Goal: Transaction & Acquisition: Purchase product/service

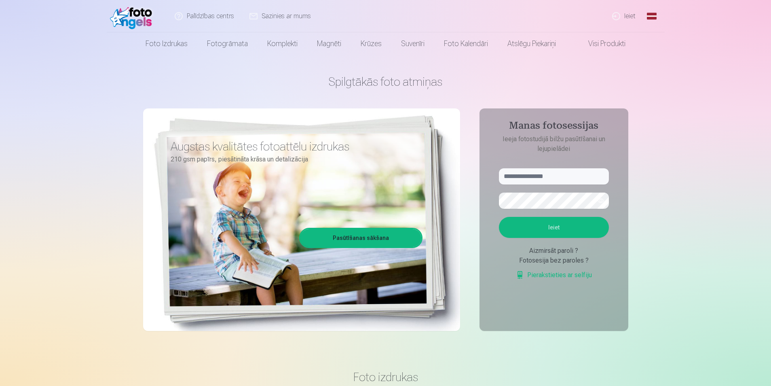
click at [630, 15] on link "Ieiet" at bounding box center [624, 16] width 39 height 32
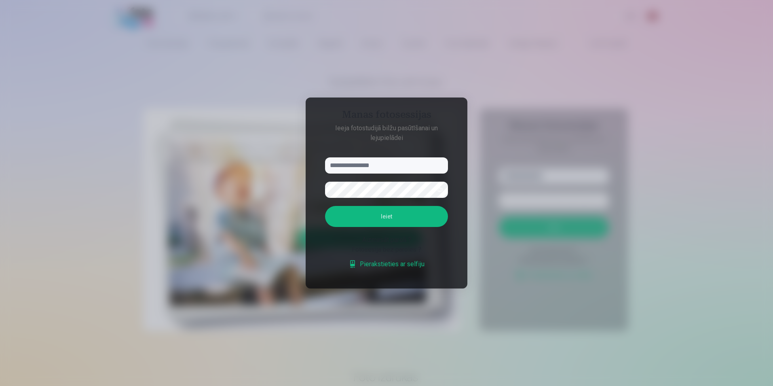
click at [388, 163] on input "text" at bounding box center [386, 165] width 123 height 16
type input "**********"
click at [372, 213] on button "Ieiet" at bounding box center [386, 216] width 123 height 21
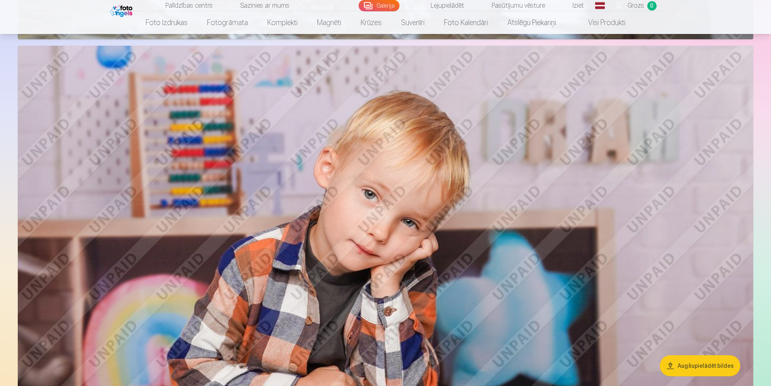
scroll to position [8606, 0]
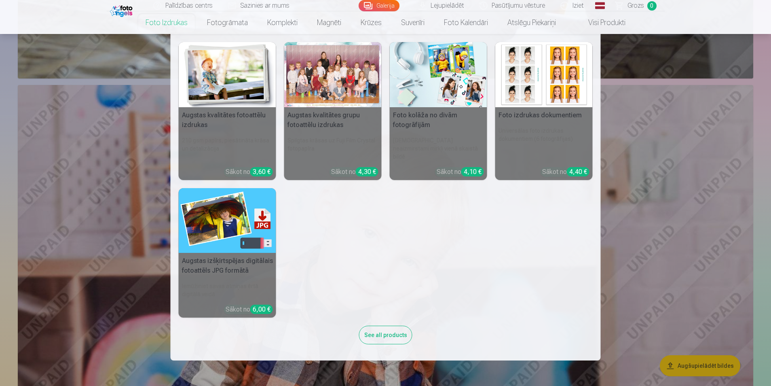
click at [221, 78] on img at bounding box center [227, 74] width 97 height 65
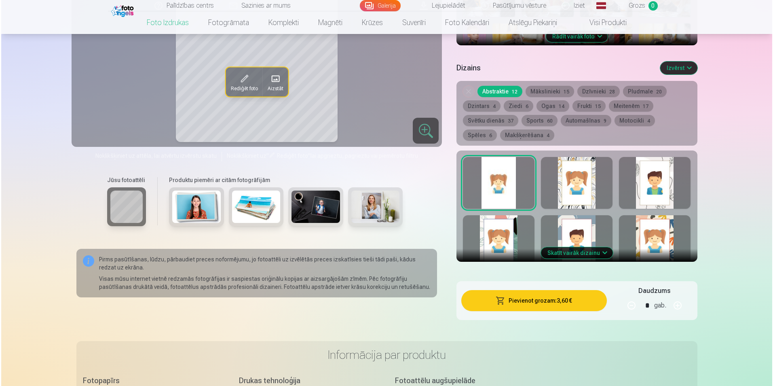
scroll to position [404, 0]
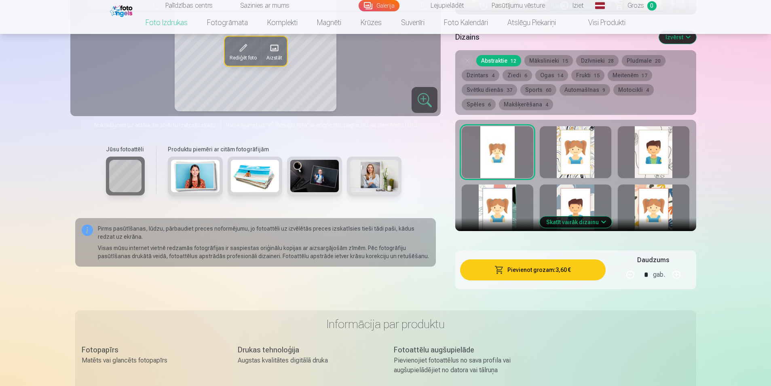
click at [528, 269] on button "Pievienot grozam : 3,60 €" at bounding box center [532, 269] width 145 height 21
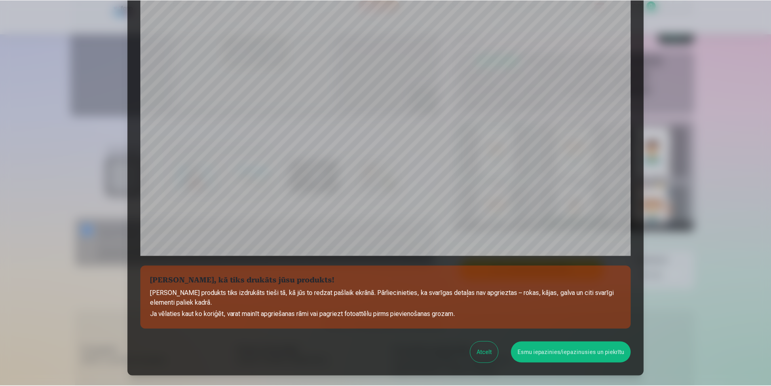
scroll to position [197, 0]
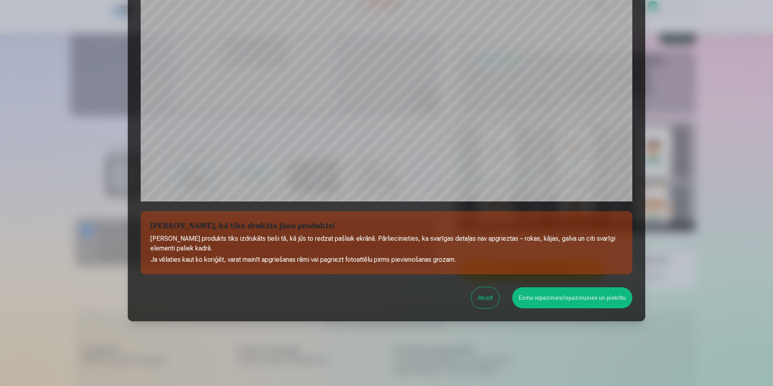
click at [533, 296] on button "Esmu iepazinies/iepazinusies un piekrītu" at bounding box center [572, 297] width 120 height 21
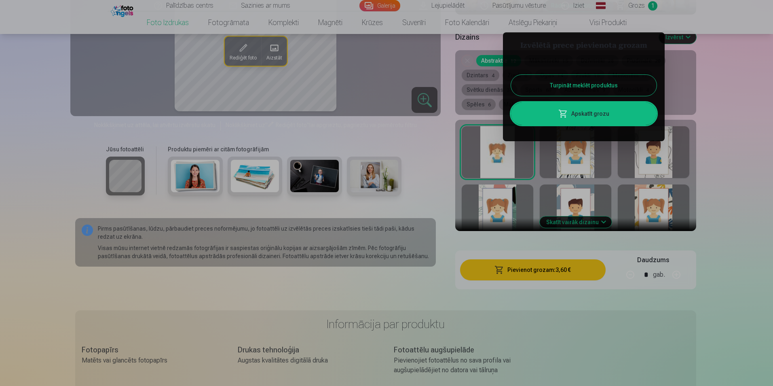
click at [704, 89] on div at bounding box center [386, 193] width 773 height 386
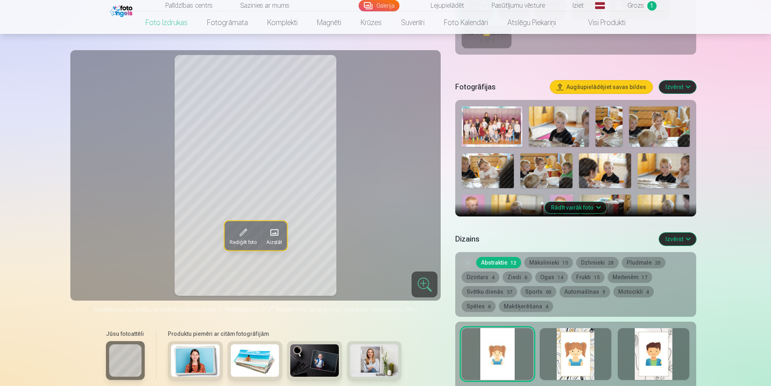
scroll to position [202, 0]
click at [595, 210] on button "Rādīt vairāk foto" at bounding box center [576, 207] width 62 height 11
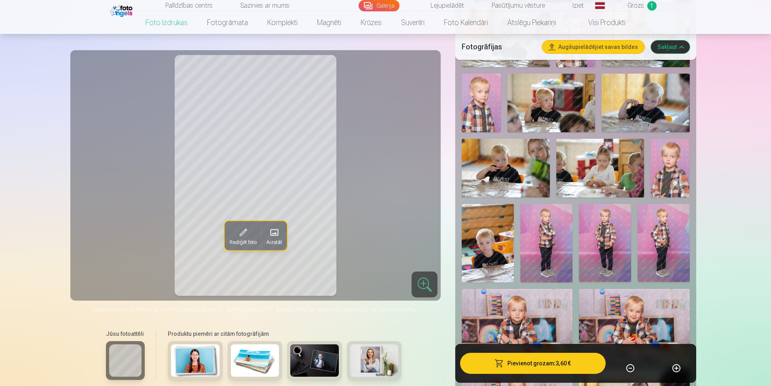
scroll to position [566, 0]
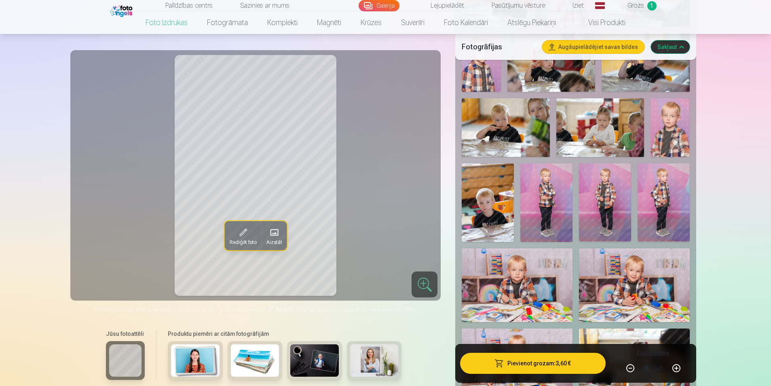
click at [544, 213] on img at bounding box center [547, 202] width 52 height 78
click at [605, 207] on img at bounding box center [605, 202] width 52 height 78
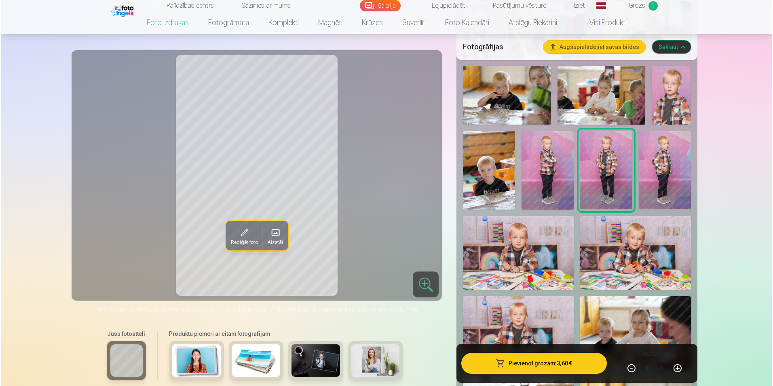
scroll to position [647, 0]
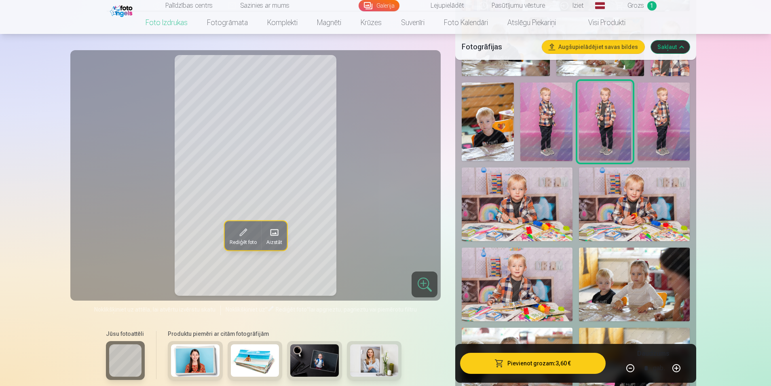
click at [676, 367] on button "button" at bounding box center [676, 367] width 19 height 19
click at [540, 364] on button "Pievienot grozam : 7,20 €" at bounding box center [532, 363] width 145 height 21
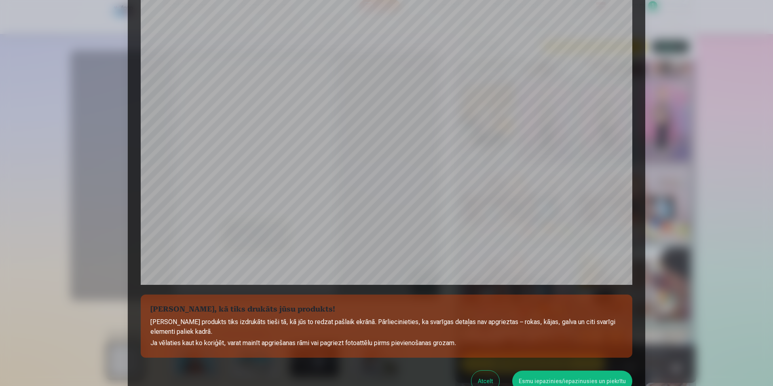
scroll to position [197, 0]
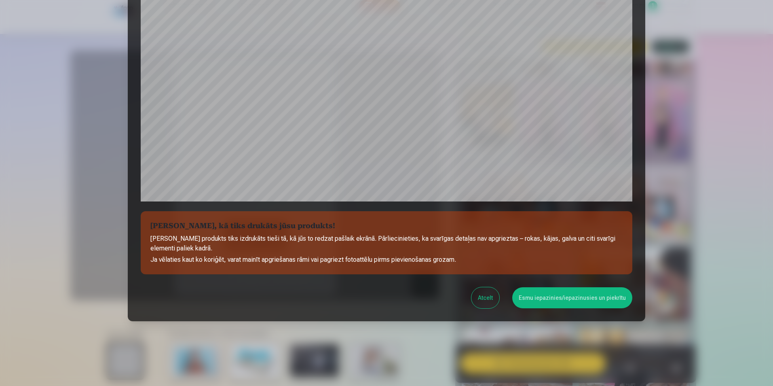
click at [529, 296] on button "Esmu iepazinies/iepazinusies un piekrītu" at bounding box center [572, 297] width 120 height 21
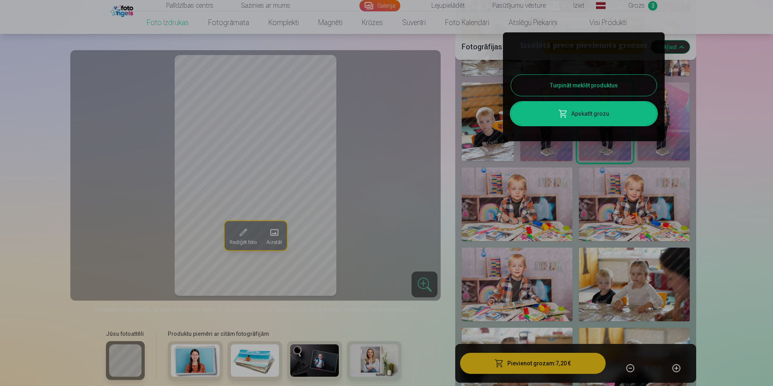
click at [704, 224] on div at bounding box center [386, 193] width 773 height 386
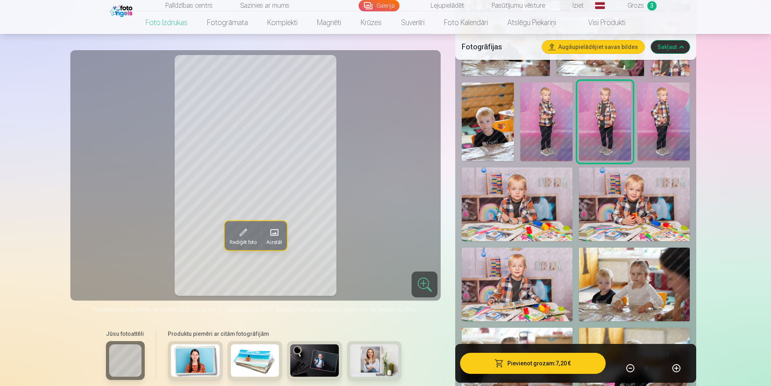
click at [626, 190] on img at bounding box center [634, 204] width 111 height 74
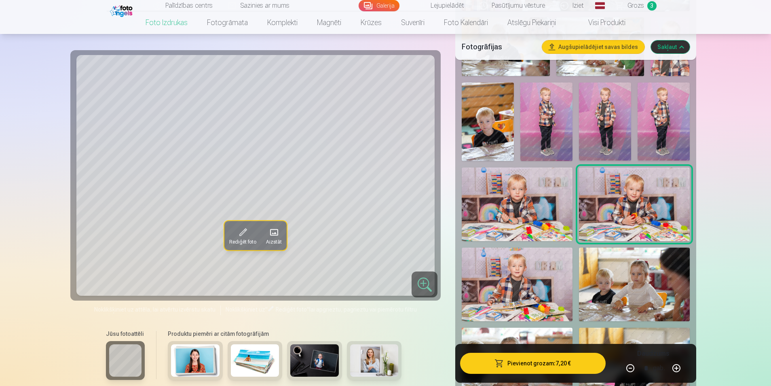
click at [631, 366] on button "button" at bounding box center [630, 367] width 19 height 19
click at [546, 362] on button "Pievienot grozam : 3,60 €" at bounding box center [532, 363] width 145 height 21
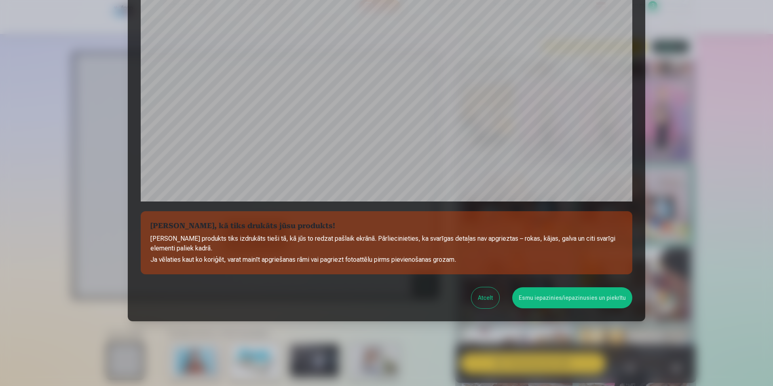
click at [485, 298] on button "Atcelt" at bounding box center [486, 297] width 28 height 21
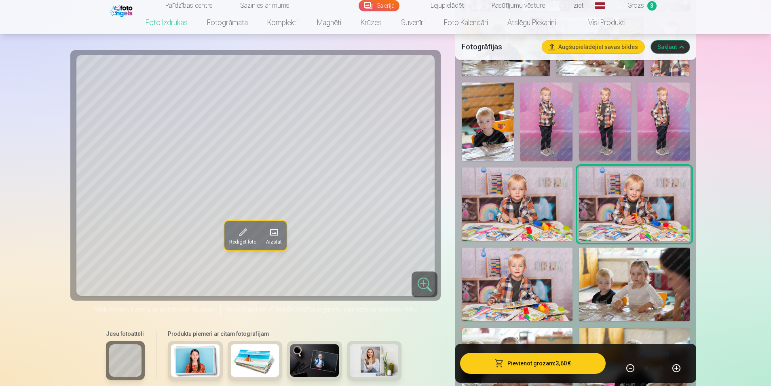
click at [678, 366] on button "button" at bounding box center [676, 367] width 19 height 19
type input "*"
click at [552, 360] on button "Pievienot grozam : 7,20 €" at bounding box center [532, 363] width 145 height 21
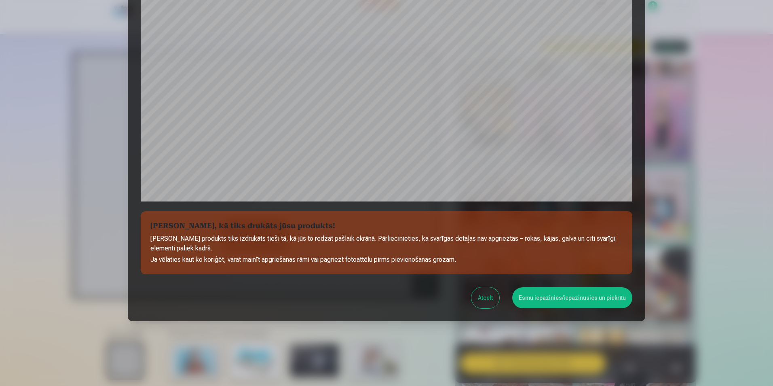
click at [687, 177] on div at bounding box center [386, 193] width 773 height 386
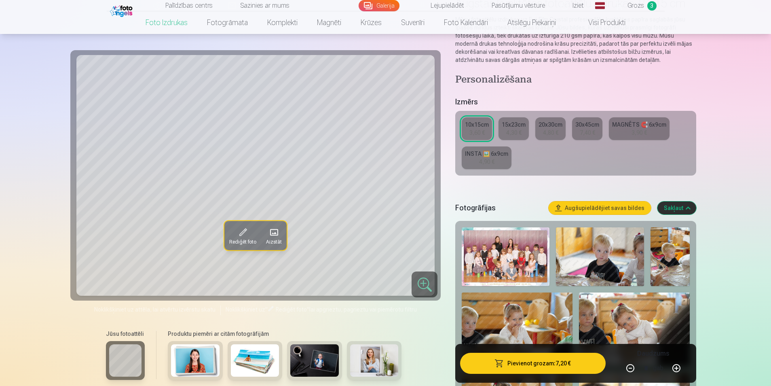
scroll to position [81, 0]
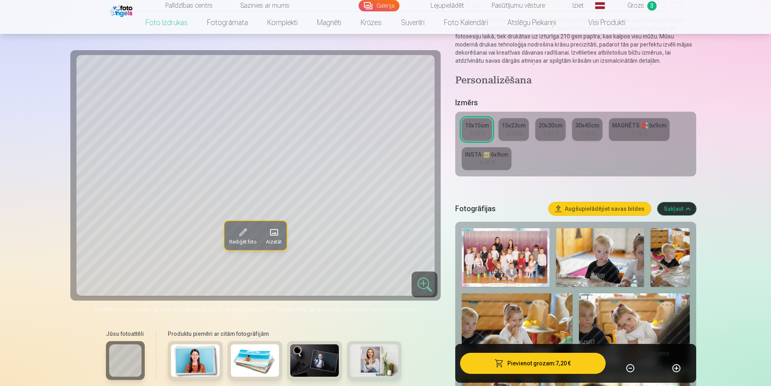
click at [513, 256] on img at bounding box center [506, 257] width 88 height 59
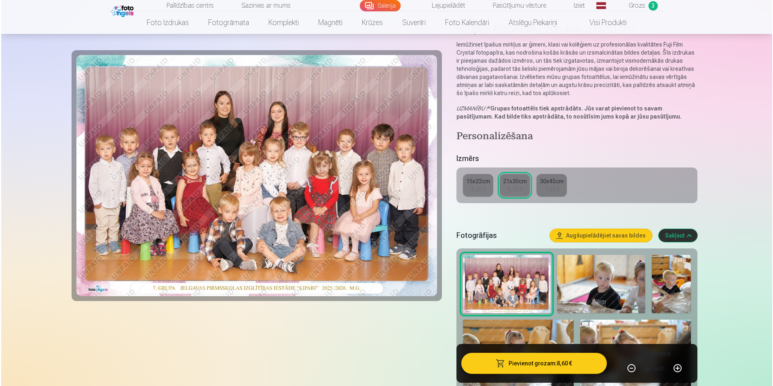
scroll to position [81, 0]
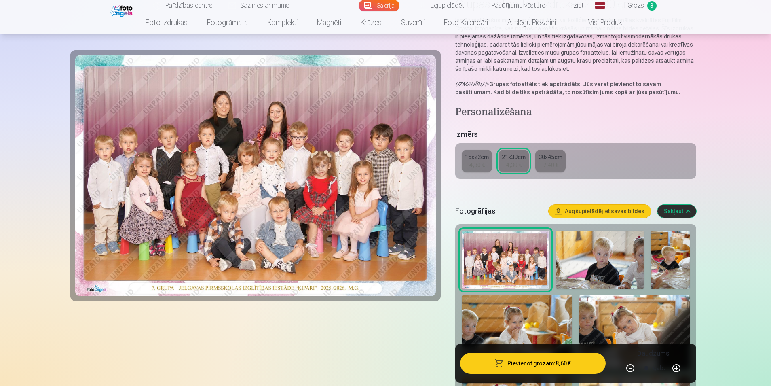
click at [630, 366] on button "button" at bounding box center [630, 367] width 19 height 19
type input "*"
click at [545, 365] on button "Pievienot grozam : 4,30 €" at bounding box center [532, 363] width 145 height 21
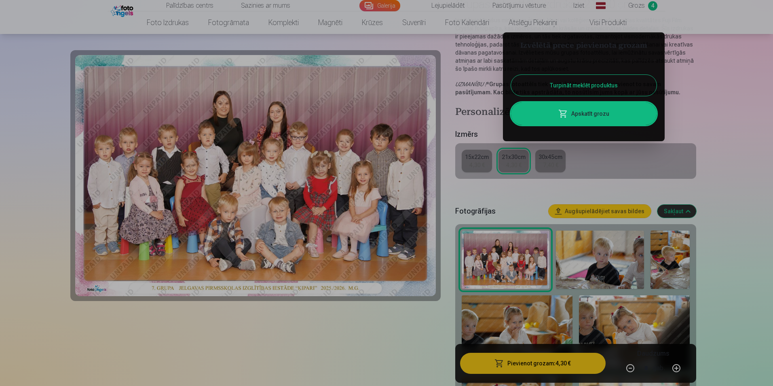
click at [598, 112] on link "Apskatīt grozu" at bounding box center [584, 113] width 146 height 23
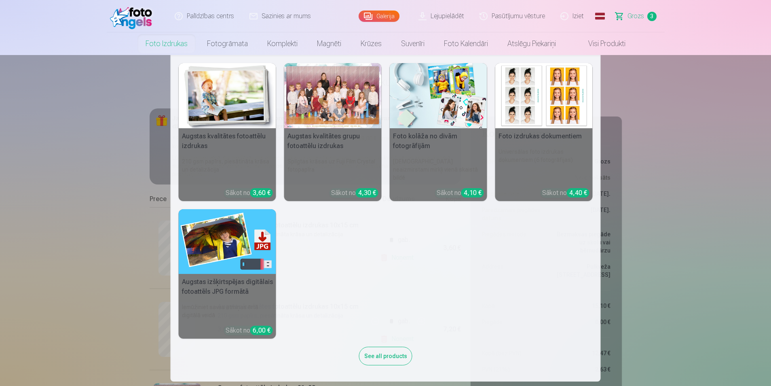
click at [200, 92] on img at bounding box center [227, 95] width 97 height 65
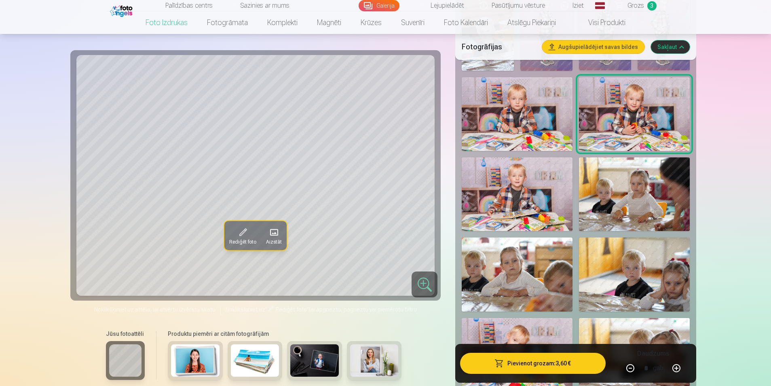
scroll to position [768, 0]
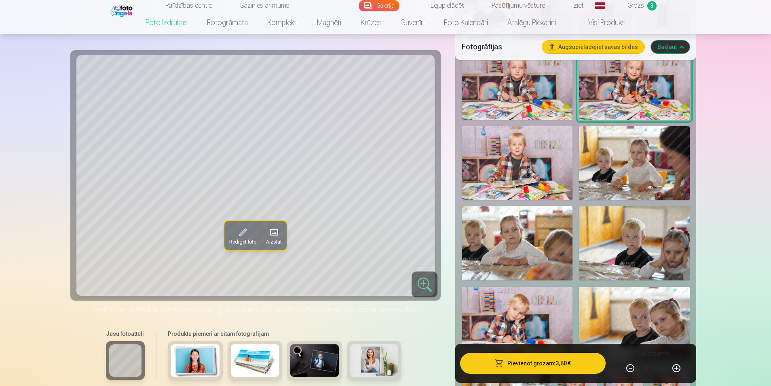
click at [525, 156] on img at bounding box center [517, 163] width 111 height 74
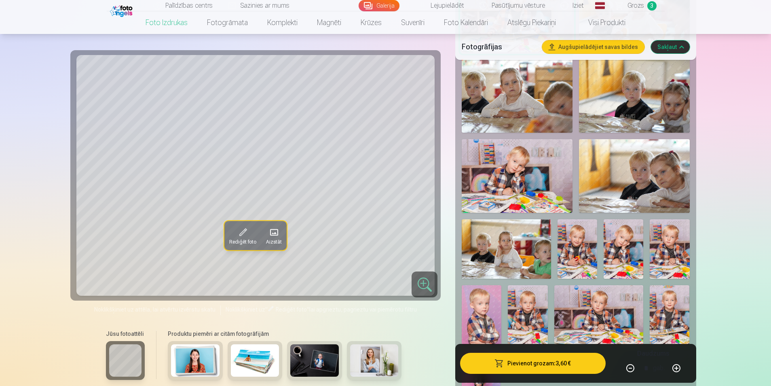
scroll to position [930, 0]
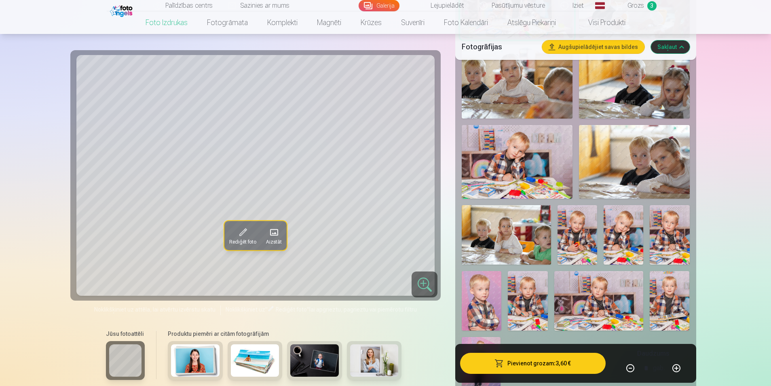
click at [519, 150] on img at bounding box center [517, 162] width 111 height 74
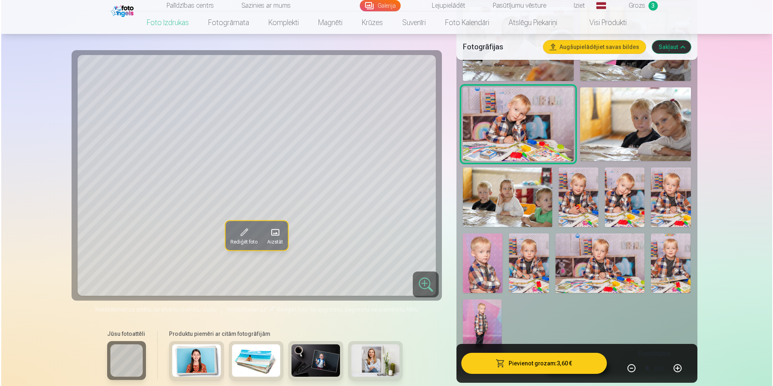
scroll to position [1011, 0]
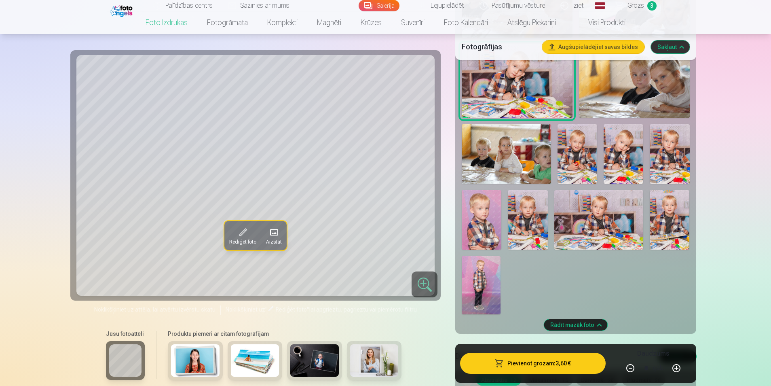
click at [568, 364] on button "Pievienot grozam : 3,60 €" at bounding box center [532, 363] width 145 height 21
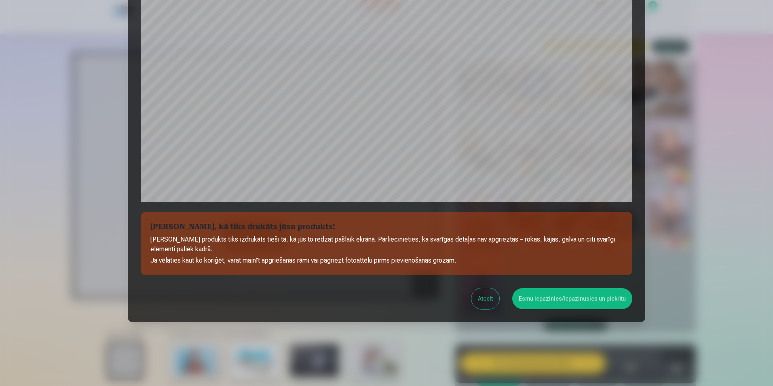
scroll to position [197, 0]
click at [557, 301] on button "Esmu iepazinies/iepazinusies un piekrītu" at bounding box center [572, 297] width 120 height 21
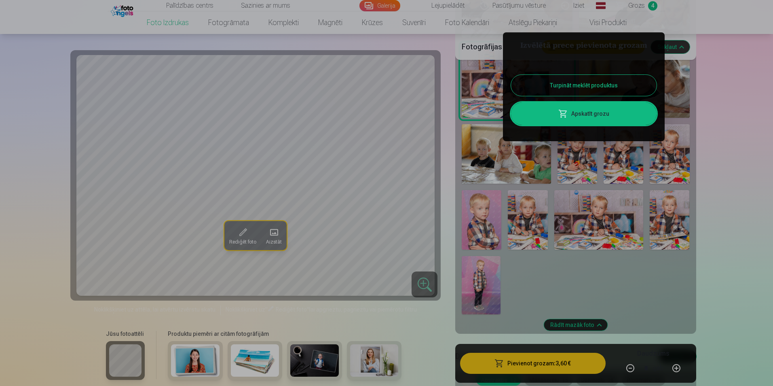
click at [594, 117] on link "Apskatīt grozu" at bounding box center [584, 113] width 146 height 23
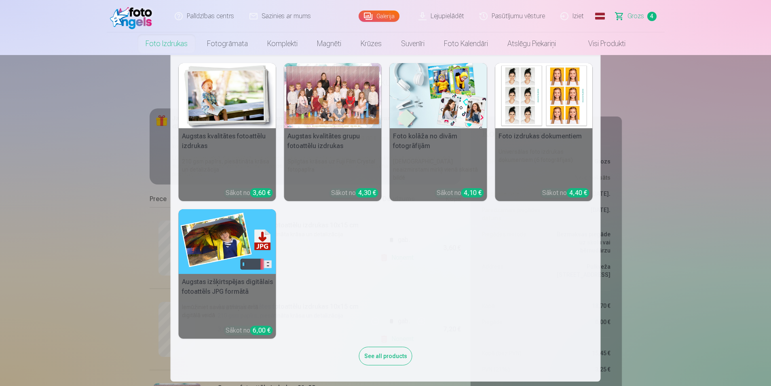
click at [152, 42] on link "Foto izdrukas" at bounding box center [166, 43] width 61 height 23
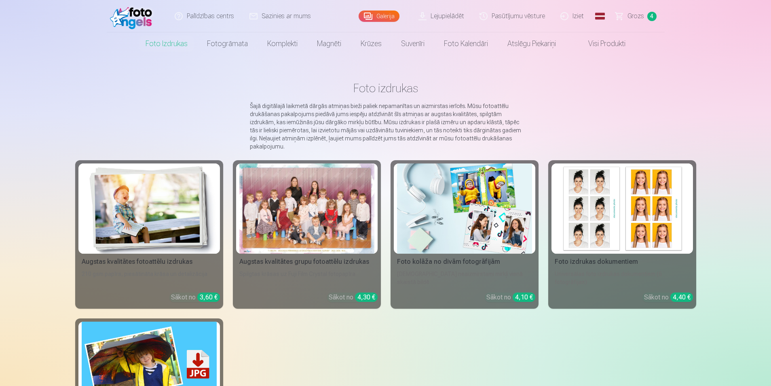
click at [152, 203] on img at bounding box center [149, 208] width 135 height 90
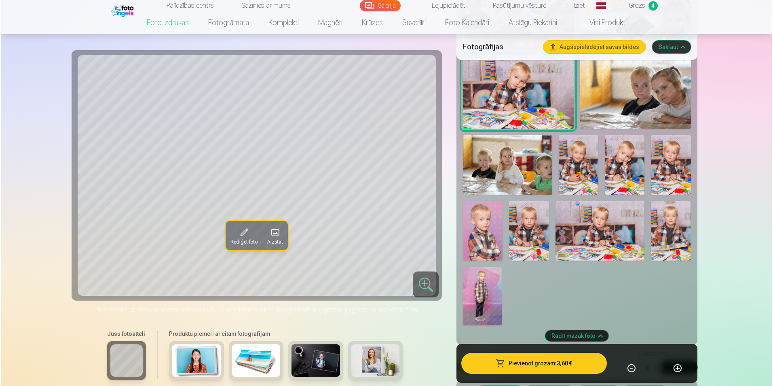
scroll to position [1011, 0]
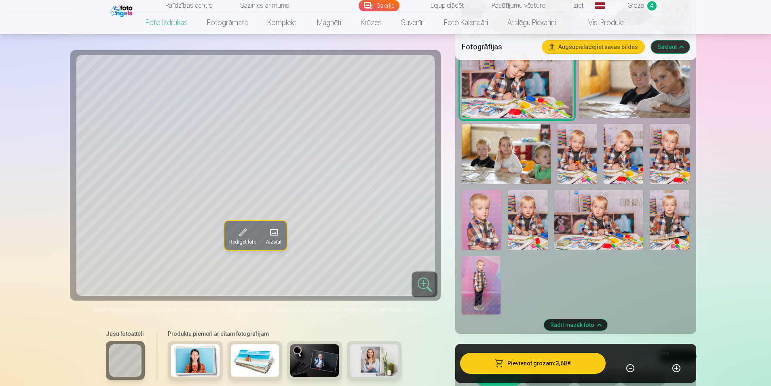
click at [582, 231] on img at bounding box center [598, 219] width 89 height 59
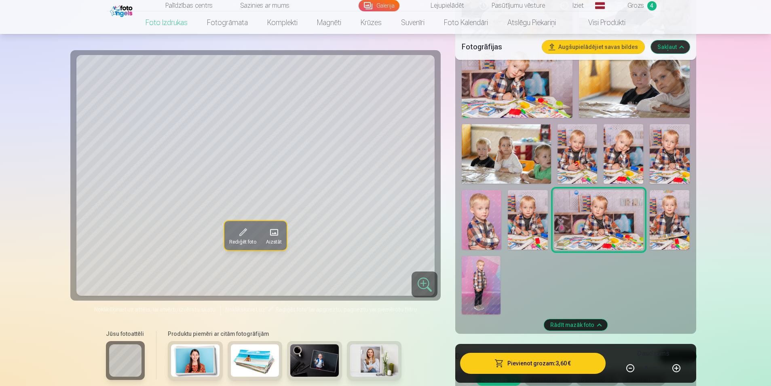
click at [670, 221] on img at bounding box center [670, 219] width 40 height 59
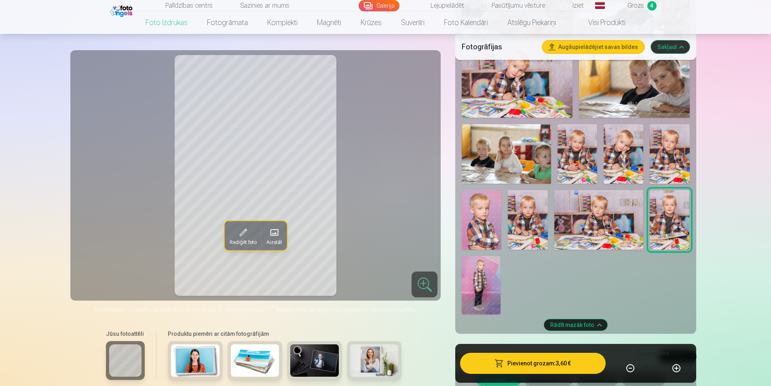
click at [529, 227] on img at bounding box center [528, 219] width 40 height 59
click at [597, 221] on img at bounding box center [598, 219] width 89 height 59
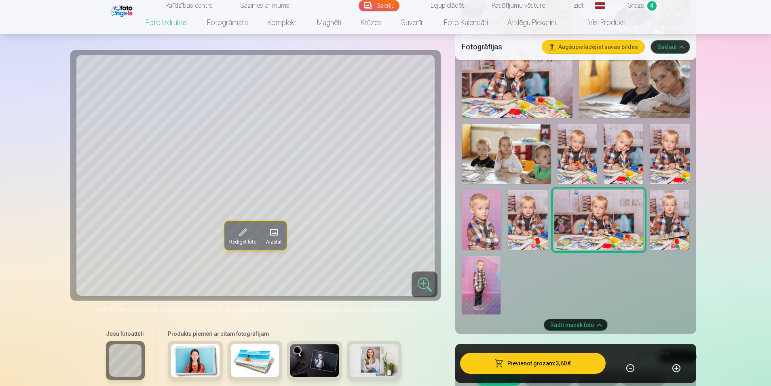
click at [674, 369] on button "button" at bounding box center [676, 367] width 19 height 19
type input "*"
click at [548, 368] on button "Pievienot grozam : 7,20 €" at bounding box center [532, 363] width 145 height 21
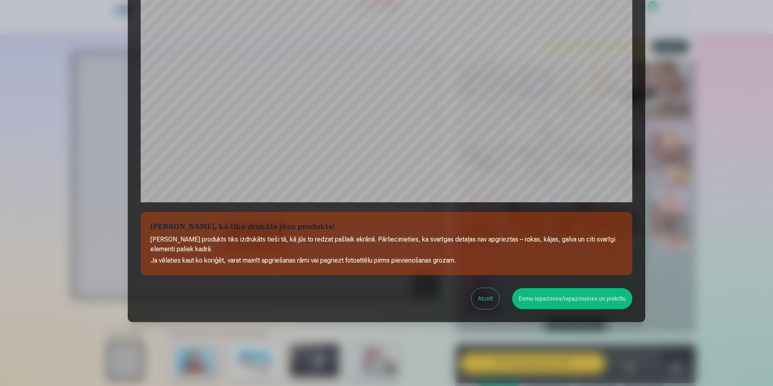
scroll to position [197, 0]
click at [544, 297] on button "Esmu iepazinies/iepazinusies un piekrītu" at bounding box center [572, 297] width 120 height 21
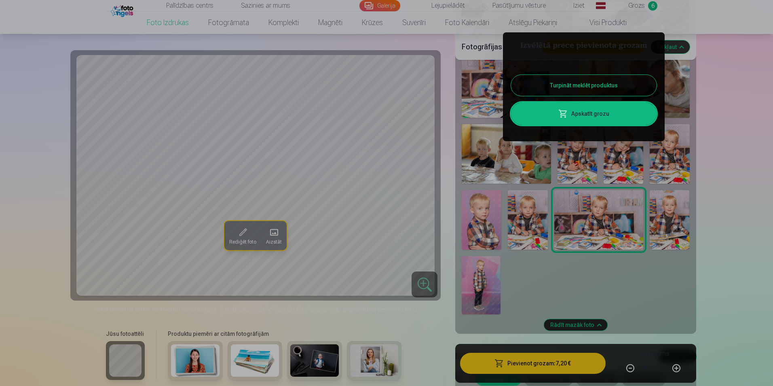
click at [567, 114] on span at bounding box center [564, 114] width 10 height 10
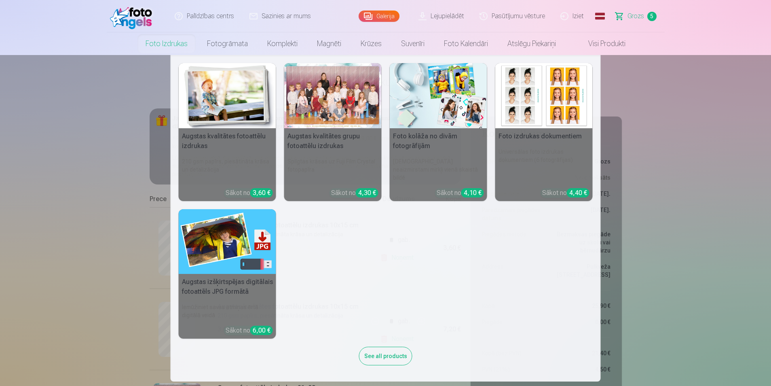
click at [213, 94] on img at bounding box center [227, 95] width 97 height 65
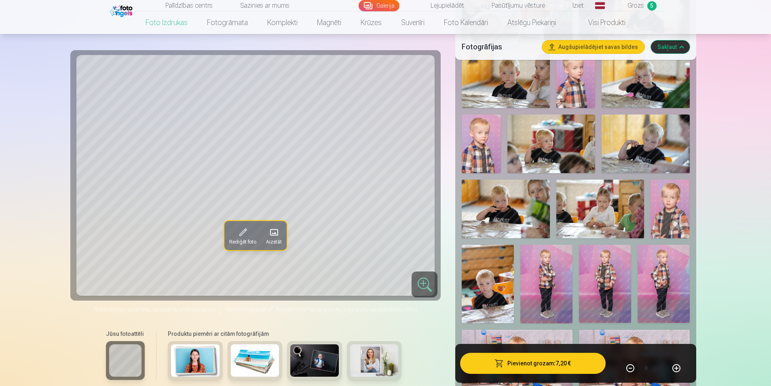
scroll to position [485, 0]
click at [668, 218] on img at bounding box center [670, 208] width 39 height 59
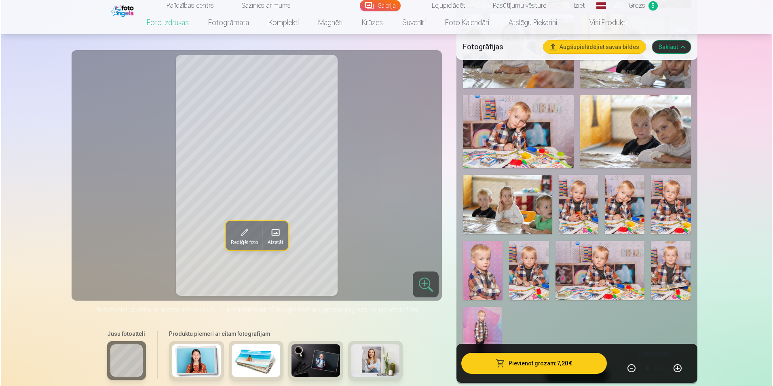
scroll to position [971, 0]
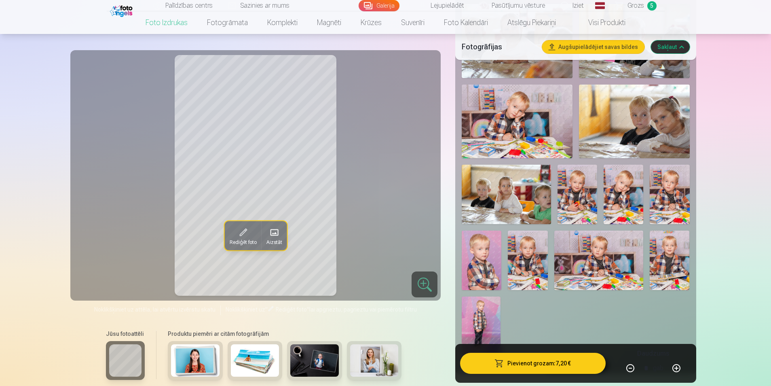
click at [584, 202] on img at bounding box center [578, 194] width 40 height 59
click at [630, 368] on button "button" at bounding box center [630, 367] width 19 height 19
type input "*"
click at [534, 366] on button "Pievienot grozam : 3,60 €" at bounding box center [532, 363] width 145 height 21
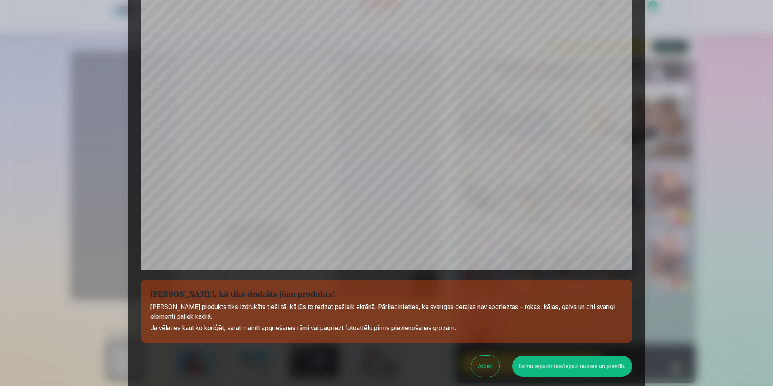
scroll to position [197, 0]
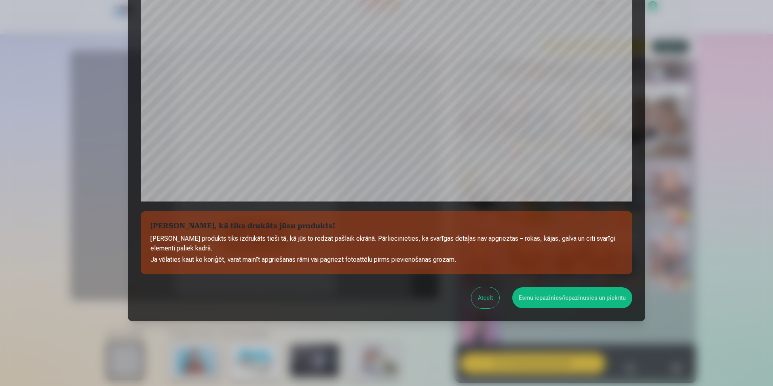
click at [557, 299] on button "Esmu iepazinies/iepazinusies un piekrītu" at bounding box center [572, 297] width 120 height 21
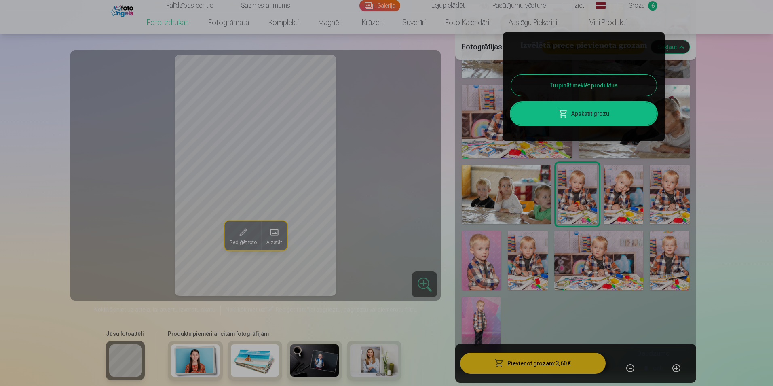
click at [563, 114] on span at bounding box center [564, 114] width 10 height 10
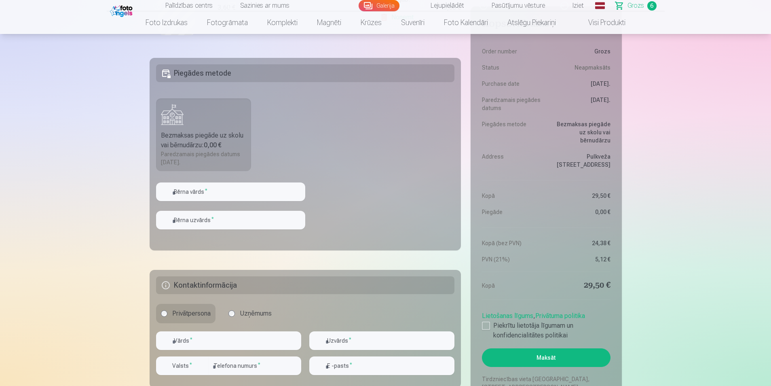
scroll to position [647, 0]
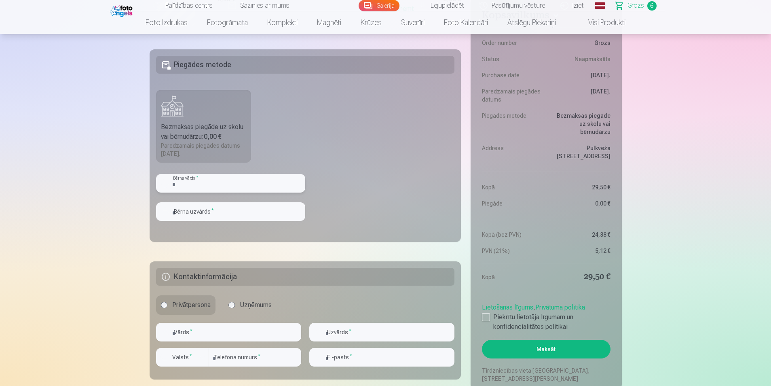
click at [261, 185] on input "text" at bounding box center [230, 183] width 149 height 19
type input "******"
type input "********"
click at [319, 184] on fieldset "Piegādes metode Bezmaksas piegāde uz skolu vai bērnudārzu : 0,00 € Paredzamais …" at bounding box center [306, 145] width 312 height 193
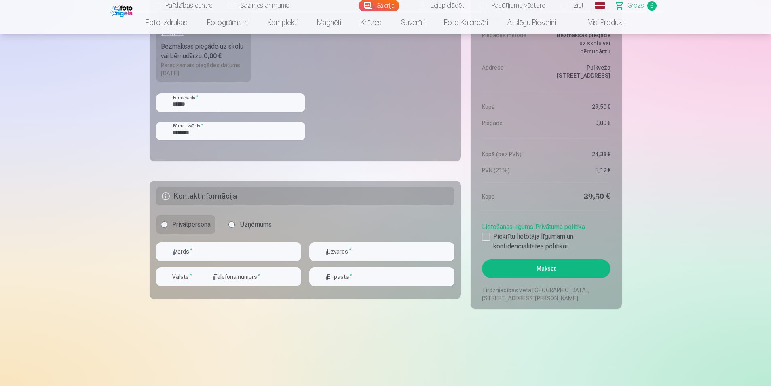
scroll to position [728, 0]
click at [231, 254] on input "text" at bounding box center [228, 251] width 145 height 19
type input "****"
type input "********"
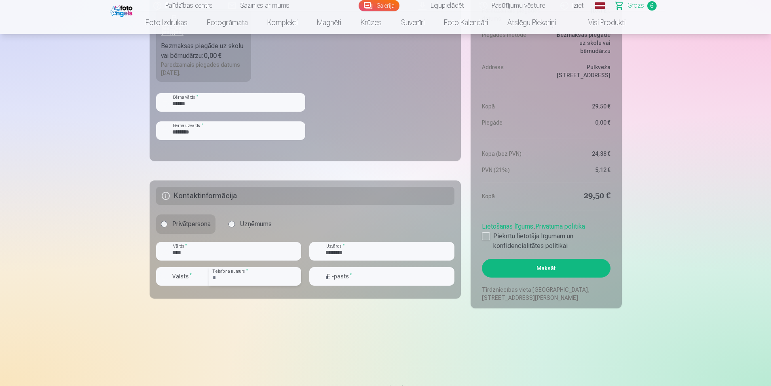
type input "**********"
click at [486, 235] on div at bounding box center [486, 236] width 8 height 8
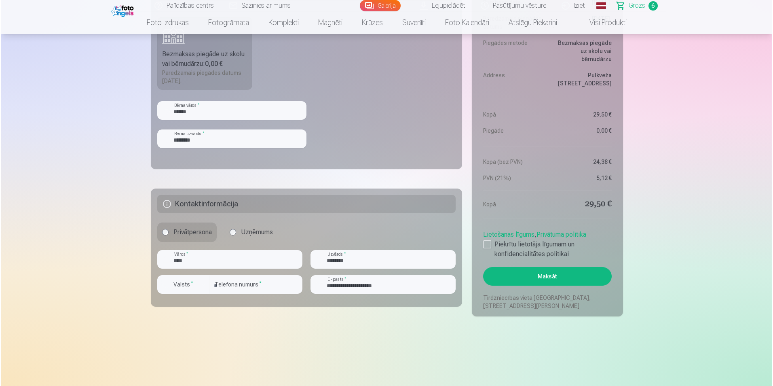
scroll to position [809, 0]
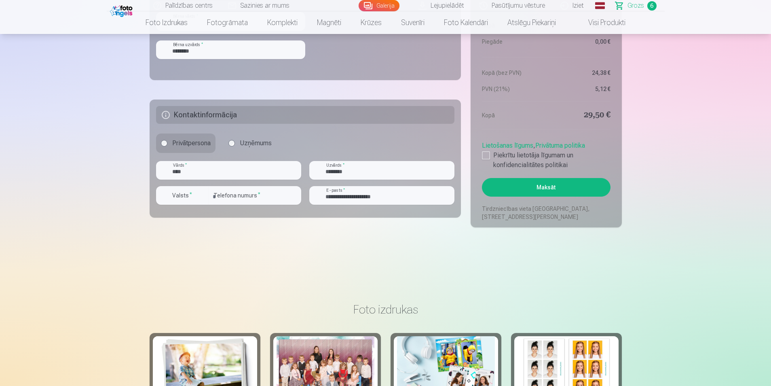
click at [546, 188] on button "Maksāt" at bounding box center [546, 187] width 128 height 19
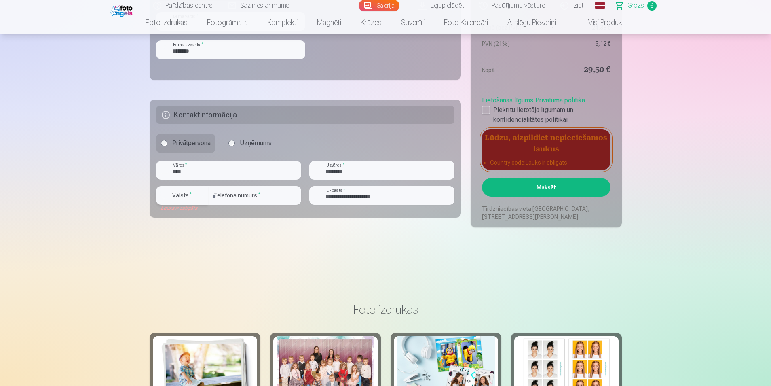
click at [194, 202] on button "Valsts *" at bounding box center [182, 195] width 53 height 19
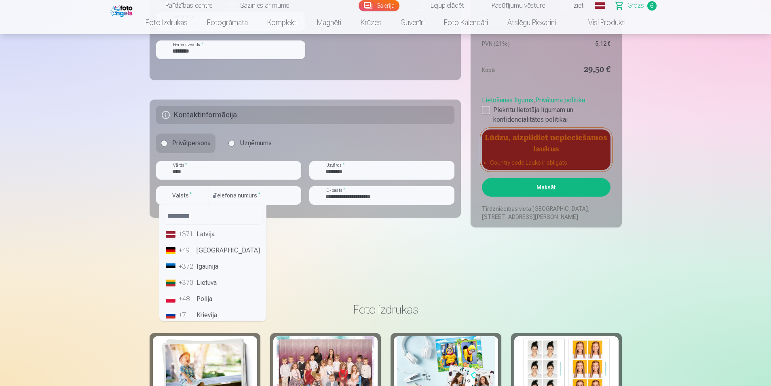
click at [203, 237] on li "+371 Latvija" at bounding box center [213, 234] width 101 height 16
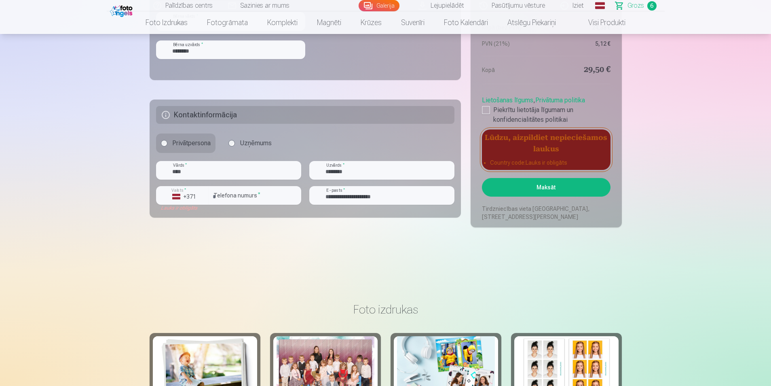
click at [570, 188] on button "Maksāt" at bounding box center [546, 187] width 128 height 19
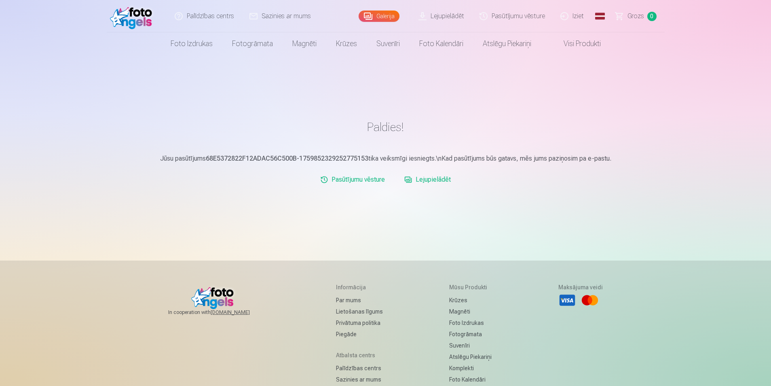
click at [443, 13] on link "Lejupielādēt" at bounding box center [441, 16] width 61 height 32
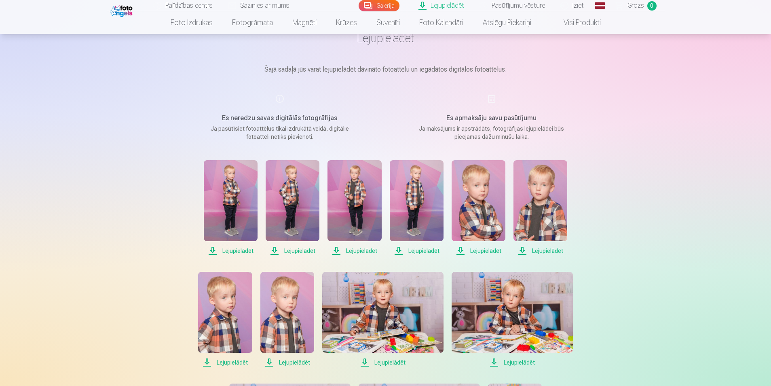
scroll to position [40, 0]
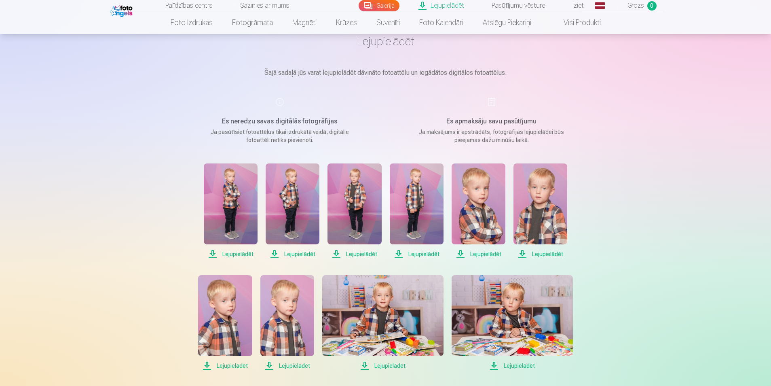
click at [233, 253] on span "Lejupielādēt" at bounding box center [231, 254] width 54 height 10
click at [296, 253] on span "Lejupielādēt" at bounding box center [293, 254] width 54 height 10
click at [356, 254] on span "Lejupielādēt" at bounding box center [355, 254] width 54 height 10
click at [419, 253] on span "Lejupielādēt" at bounding box center [417, 254] width 54 height 10
click at [484, 254] on span "Lejupielādēt" at bounding box center [479, 254] width 54 height 10
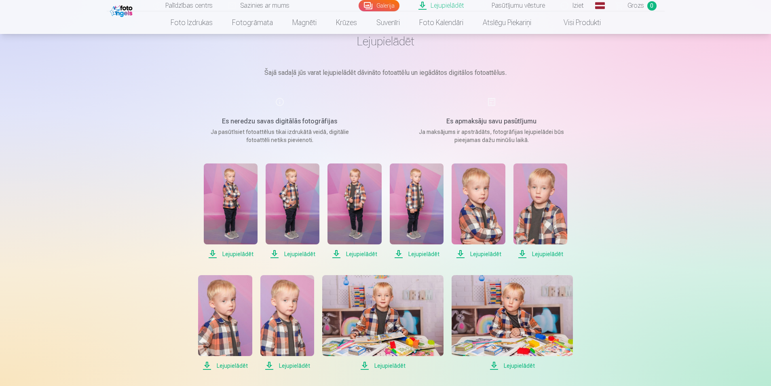
click at [540, 253] on span "Lejupielādēt" at bounding box center [541, 254] width 54 height 10
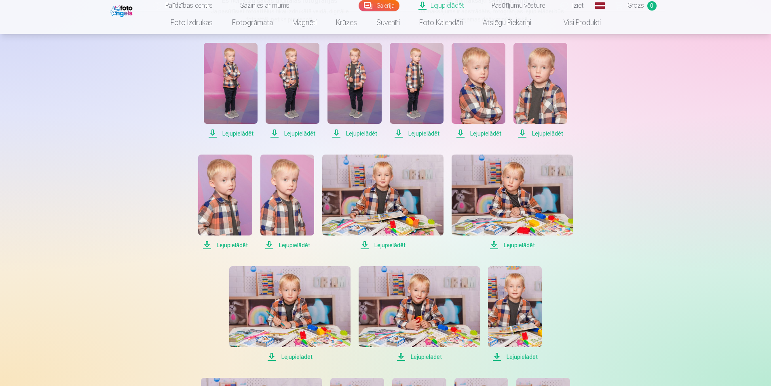
scroll to position [162, 0]
click at [235, 242] on span "Lejupielādēt" at bounding box center [225, 244] width 54 height 10
click at [296, 245] on span "Lejupielādēt" at bounding box center [287, 244] width 54 height 10
click at [387, 245] on span "Lejupielādēt" at bounding box center [382, 244] width 121 height 10
click at [514, 245] on span "Lejupielādēt" at bounding box center [512, 244] width 121 height 10
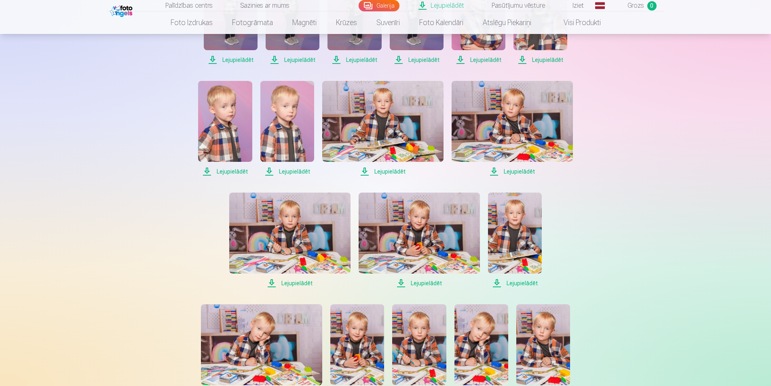
scroll to position [243, 0]
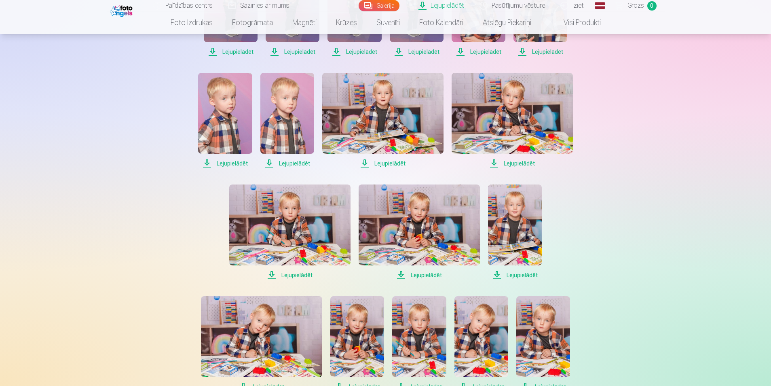
click at [302, 273] on span "Lejupielādēt" at bounding box center [289, 275] width 121 height 10
click at [419, 275] on span "Lejupielādēt" at bounding box center [419, 275] width 121 height 10
click at [516, 275] on span "Lejupielādēt" at bounding box center [515, 275] width 54 height 10
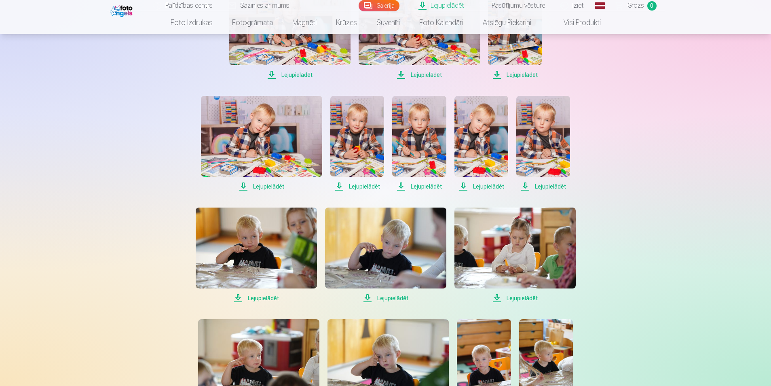
scroll to position [445, 0]
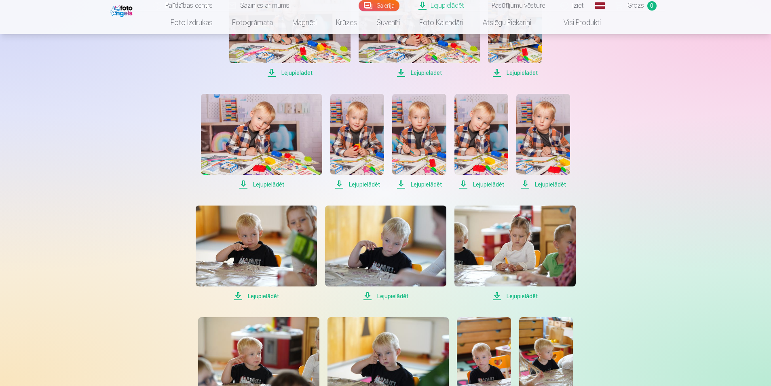
click at [264, 182] on span "Lejupielādēt" at bounding box center [261, 185] width 121 height 10
click at [365, 184] on span "Lejupielādēt" at bounding box center [357, 185] width 54 height 10
click at [425, 183] on span "Lejupielādēt" at bounding box center [419, 185] width 54 height 10
click at [491, 185] on span "Lejupielādēt" at bounding box center [482, 185] width 54 height 10
click at [537, 184] on span "Lejupielādēt" at bounding box center [543, 185] width 54 height 10
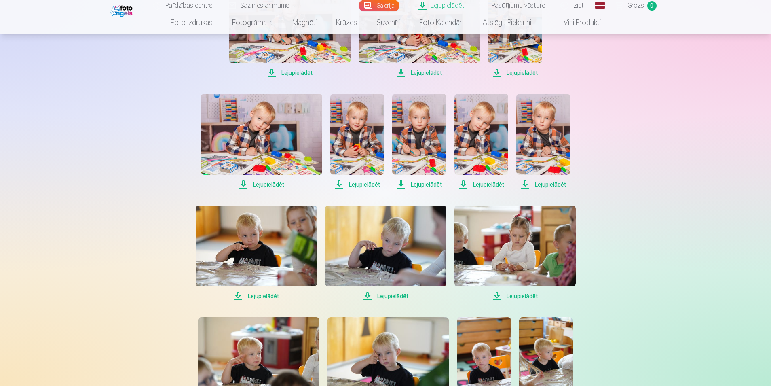
click at [262, 295] on span "Lejupielādēt" at bounding box center [256, 296] width 121 height 10
click at [387, 296] on span "Lejupielādēt" at bounding box center [385, 296] width 121 height 10
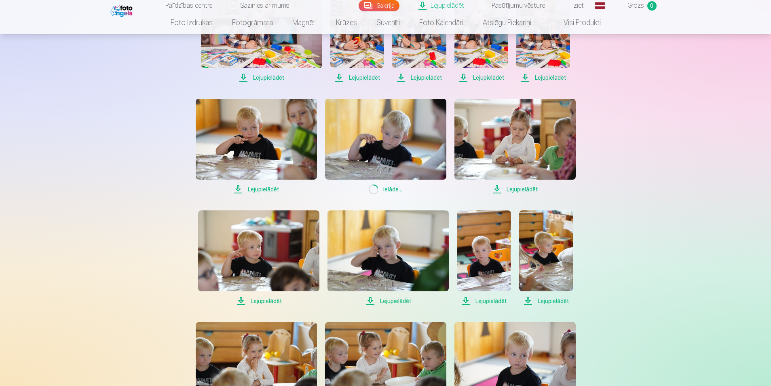
scroll to position [566, 0]
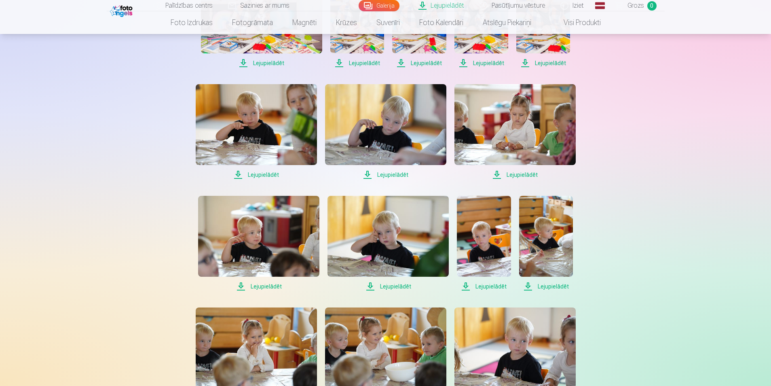
click at [261, 286] on span "Lejupielādēt" at bounding box center [258, 286] width 121 height 10
click at [389, 286] on span "Lejupielādēt" at bounding box center [388, 286] width 121 height 10
click at [487, 288] on span "Lejupielādēt" at bounding box center [484, 286] width 54 height 10
click at [544, 286] on span "Lejupielādēt" at bounding box center [546, 286] width 54 height 10
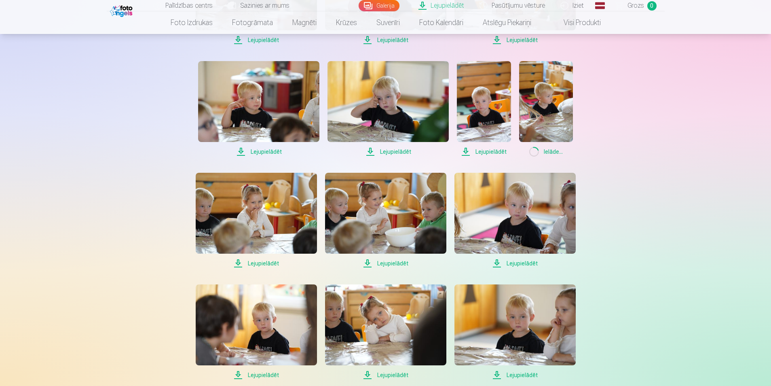
scroll to position [728, 0]
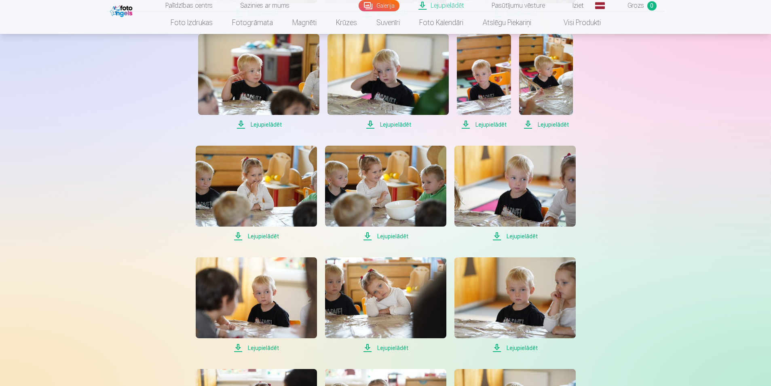
click at [254, 235] on span "Lejupielādēt" at bounding box center [256, 236] width 121 height 10
click at [389, 237] on span "Lejupielādēt" at bounding box center [385, 236] width 121 height 10
click at [526, 237] on span "Lejupielādēt" at bounding box center [515, 236] width 121 height 10
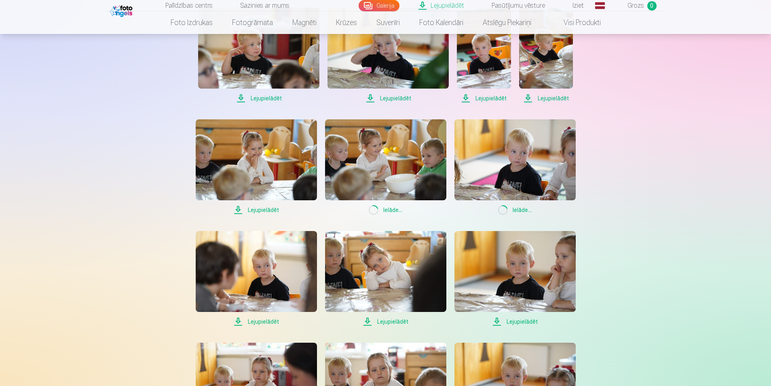
scroll to position [768, 0]
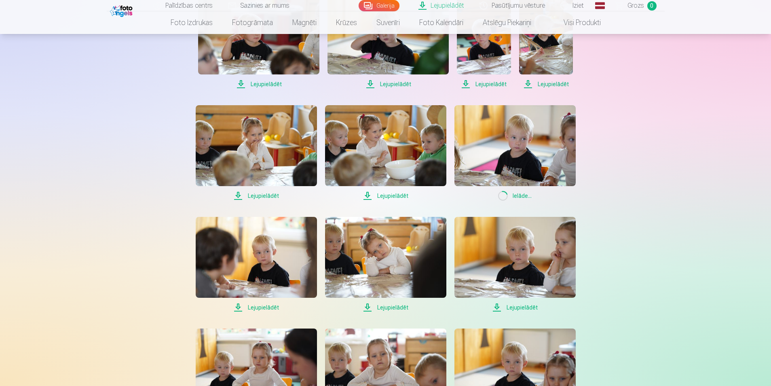
click at [269, 305] on span "Lejupielādēt" at bounding box center [256, 308] width 121 height 10
click at [393, 306] on span "Lejupielādēt" at bounding box center [385, 308] width 121 height 10
click at [514, 305] on span "Lejupielādēt" at bounding box center [515, 308] width 121 height 10
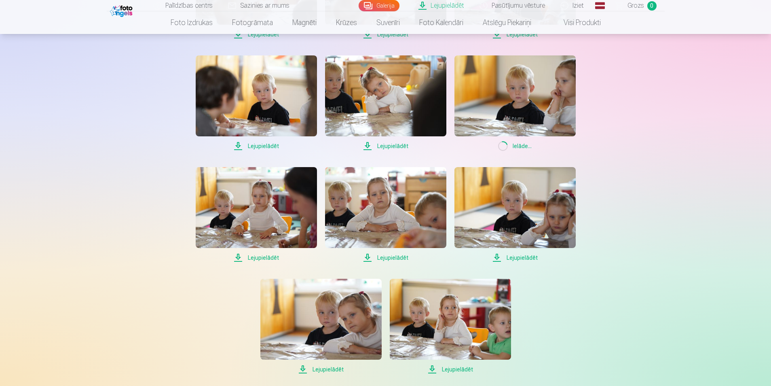
scroll to position [930, 0]
click at [263, 256] on span "Lejupielādēt" at bounding box center [256, 257] width 121 height 10
click at [513, 258] on span "Lejupielādēt" at bounding box center [515, 257] width 121 height 10
click at [333, 366] on span "Lejupielādēt" at bounding box center [320, 369] width 121 height 10
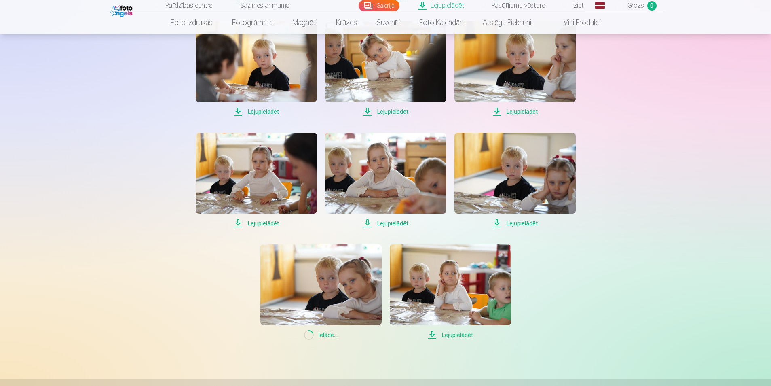
scroll to position [1011, 0]
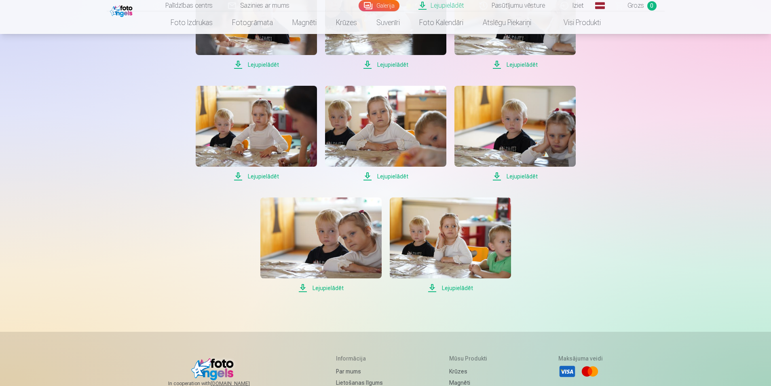
click at [465, 286] on span "Lejupielādēt" at bounding box center [450, 288] width 121 height 10
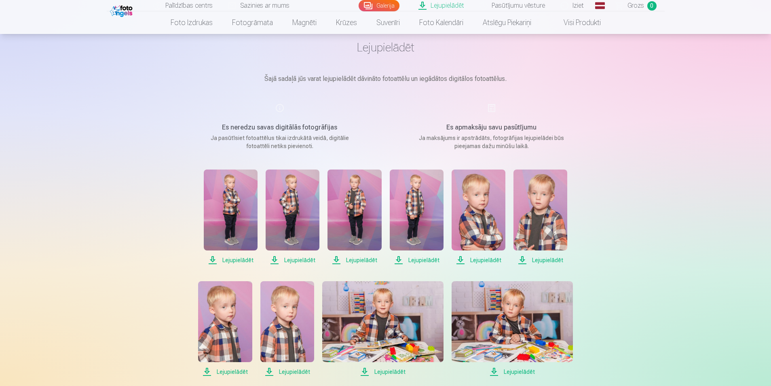
scroll to position [81, 0]
